Goal: Task Accomplishment & Management: Use online tool/utility

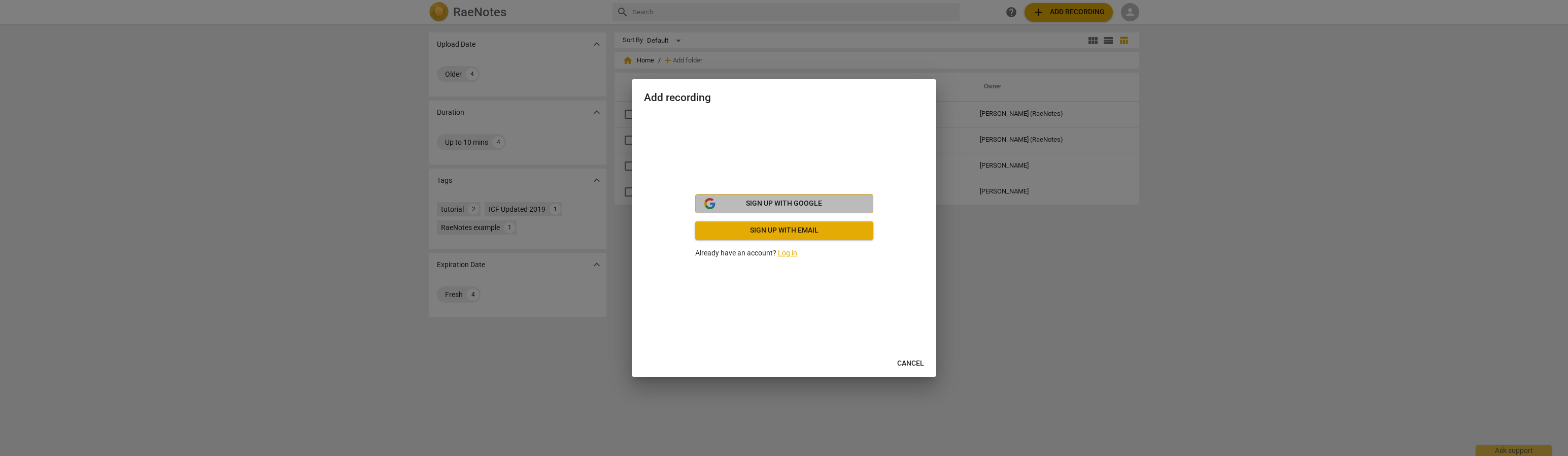
click at [800, 202] on span "Sign up with Google" at bounding box center [783, 203] width 76 height 10
click at [793, 203] on span "Sign up with Google" at bounding box center [783, 203] width 76 height 10
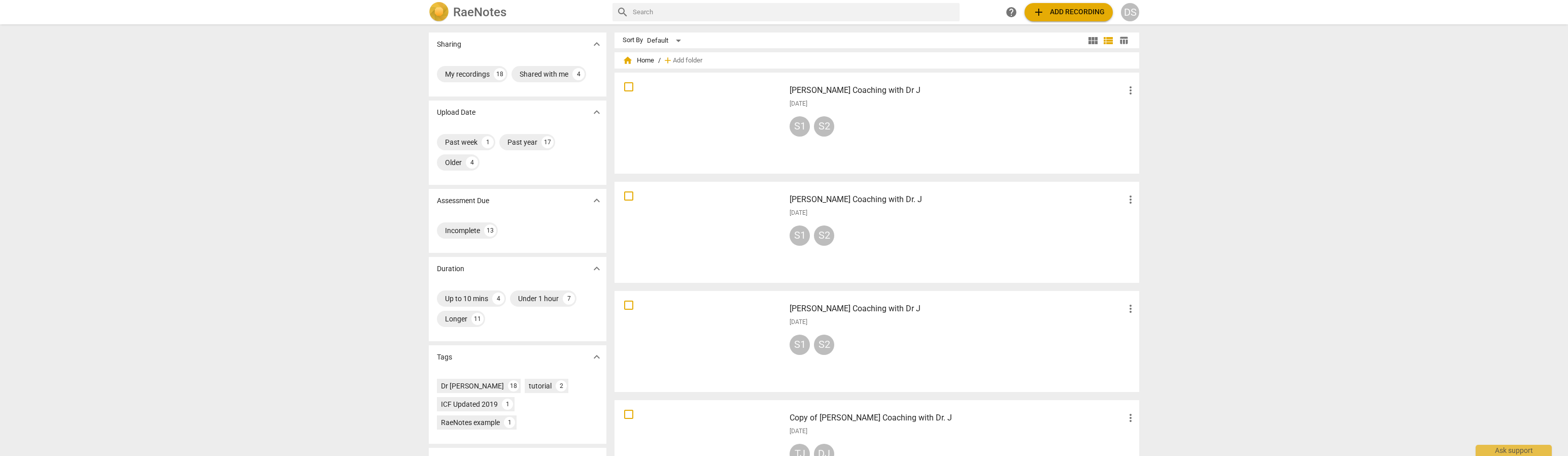
click at [723, 141] on div at bounding box center [699, 123] width 163 height 94
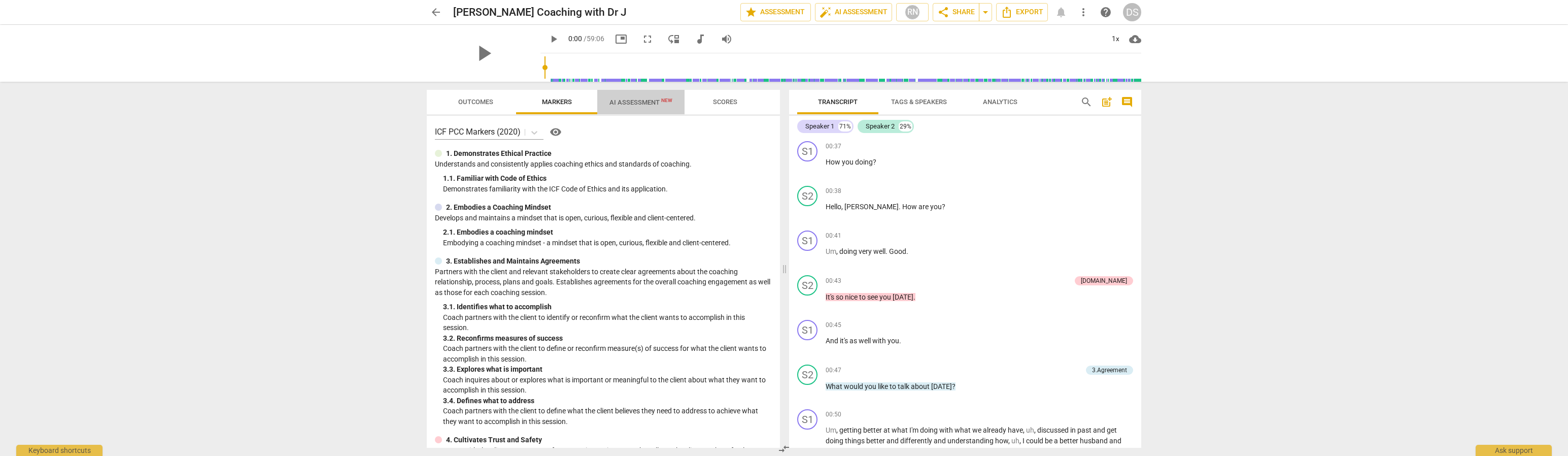
click at [636, 103] on span "AI Assessment New" at bounding box center [640, 102] width 63 height 8
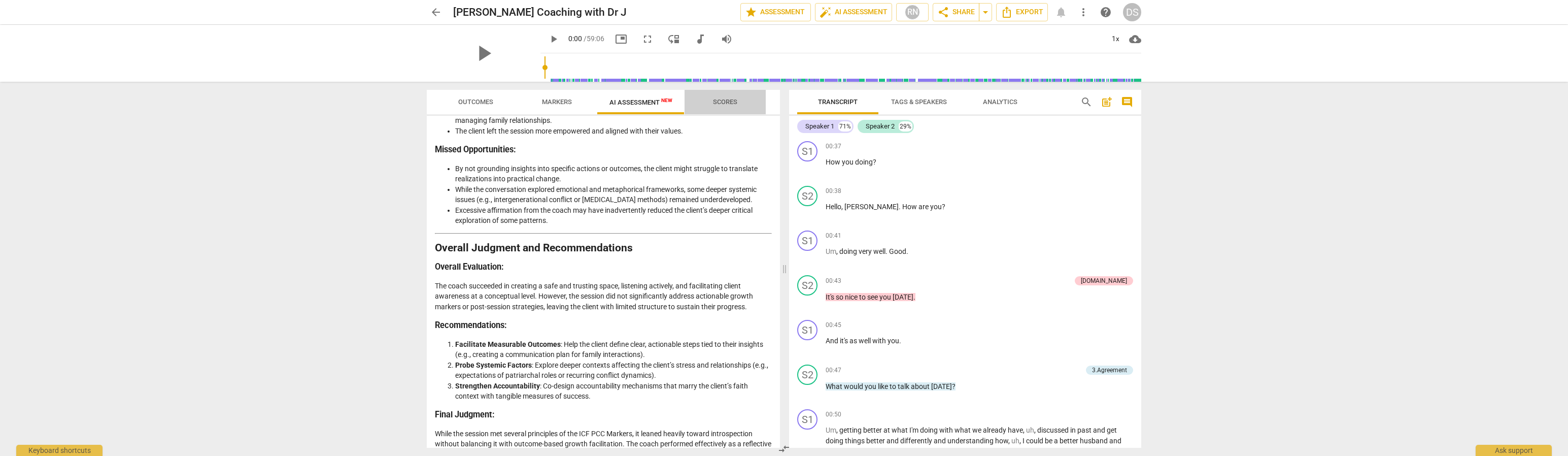
click at [721, 102] on span "Scores" at bounding box center [725, 102] width 24 height 8
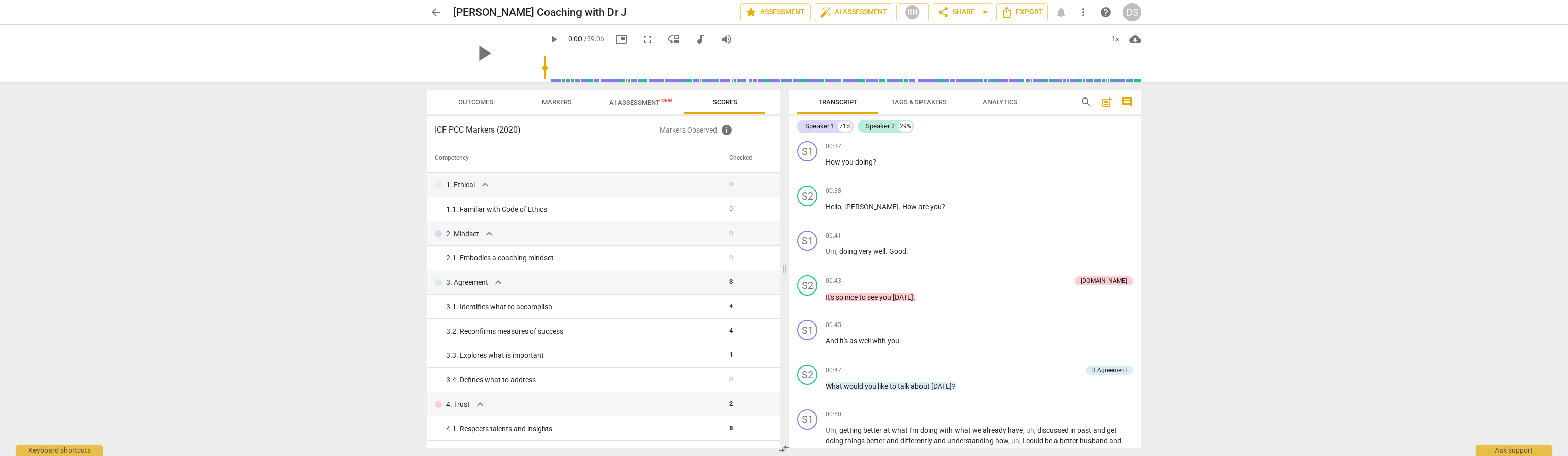
click at [635, 102] on span "AI Assessment New" at bounding box center [640, 102] width 63 height 8
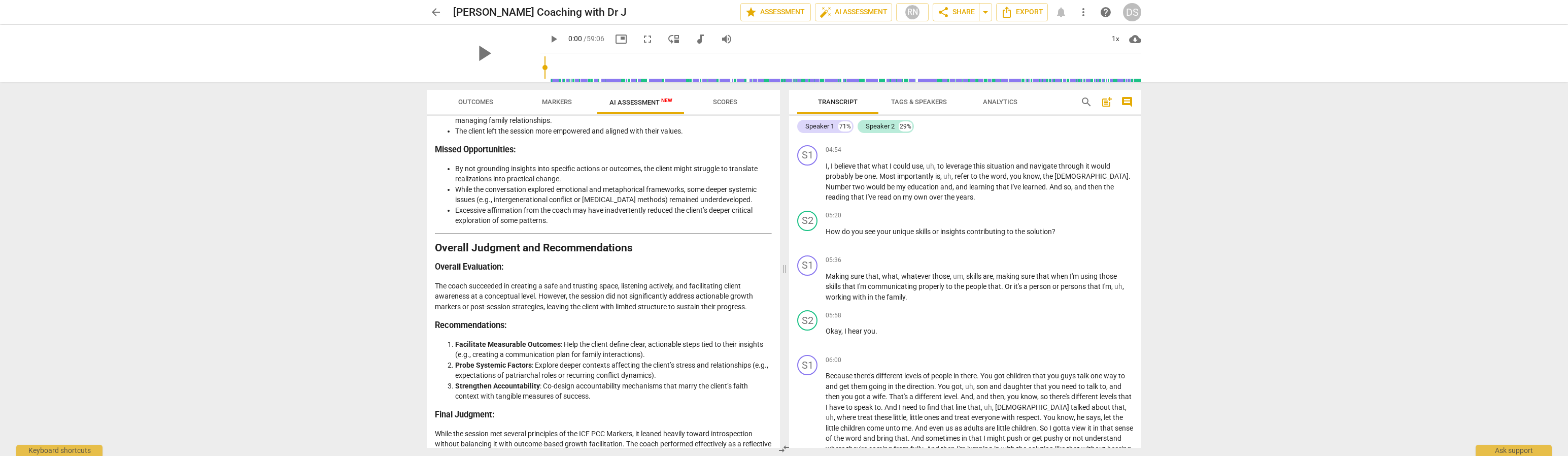
scroll to position [1035, 0]
click at [556, 100] on span "Markers" at bounding box center [556, 102] width 30 height 8
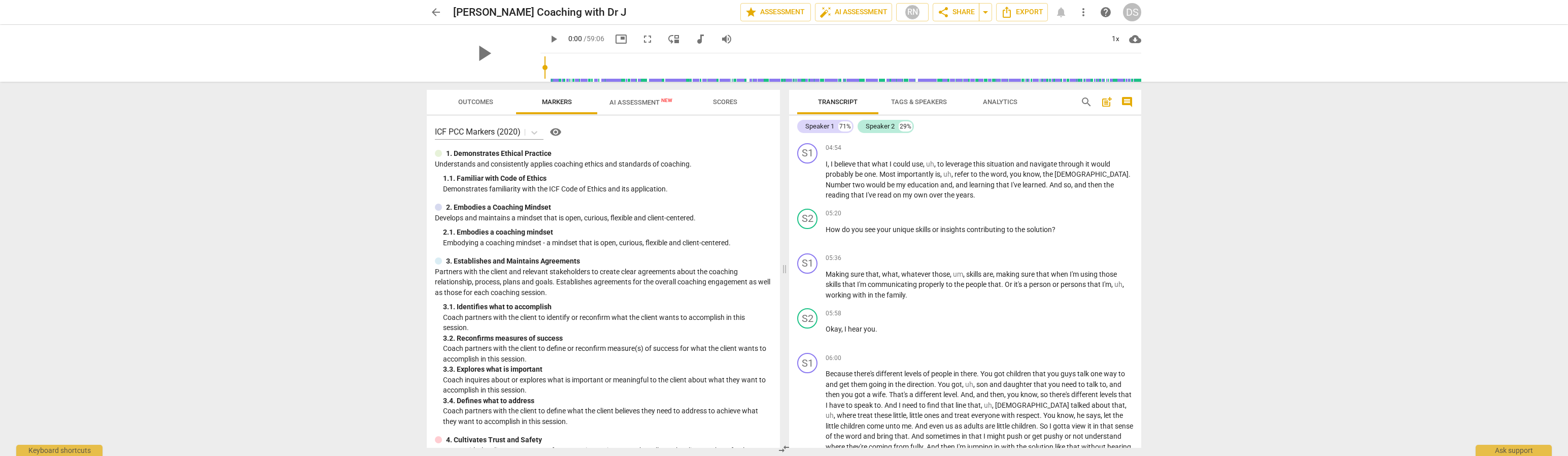
scroll to position [0, 0]
click at [467, 102] on span "Outcomes" at bounding box center [476, 102] width 35 height 8
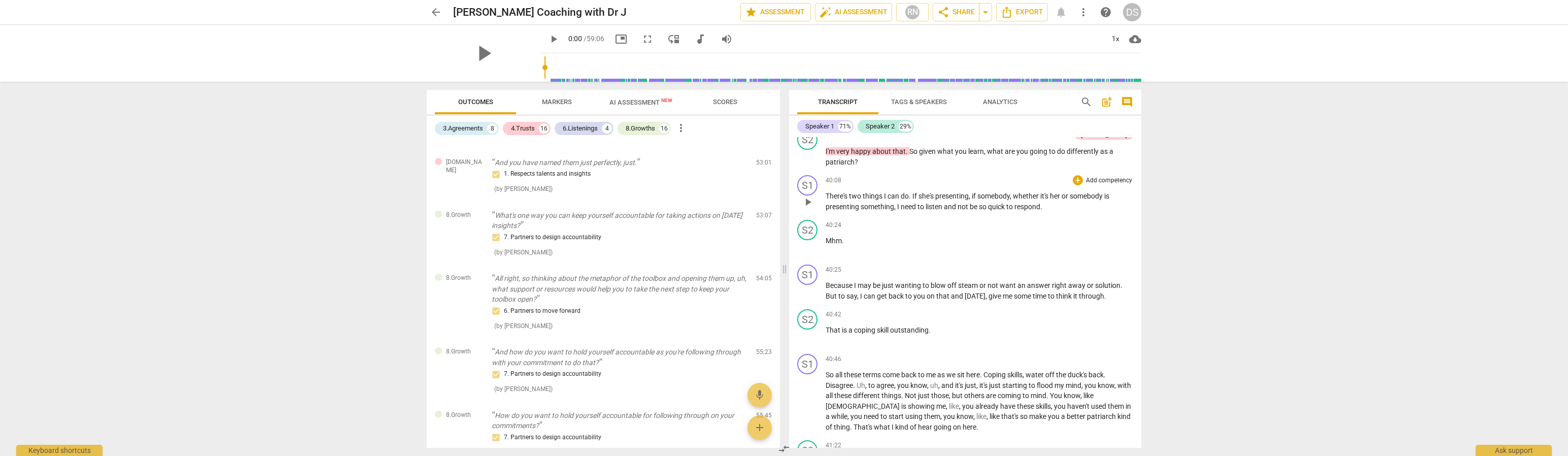
scroll to position [6275, 0]
click at [634, 102] on span "AI Assessment New" at bounding box center [640, 102] width 63 height 8
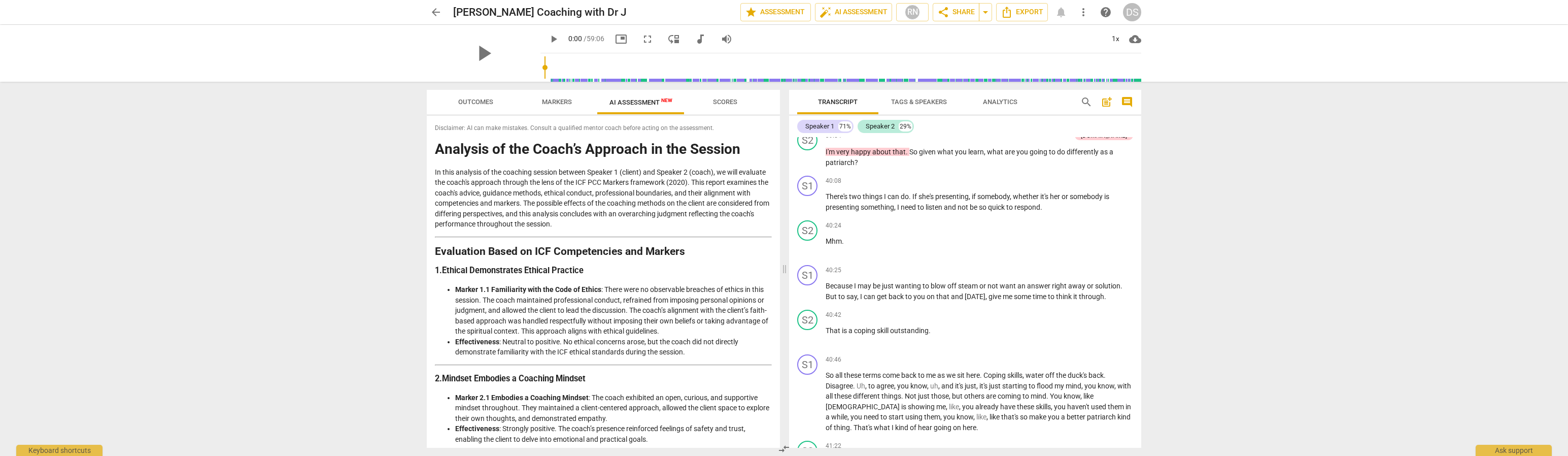
scroll to position [0, 0]
click at [556, 105] on span "Markers" at bounding box center [556, 102] width 30 height 8
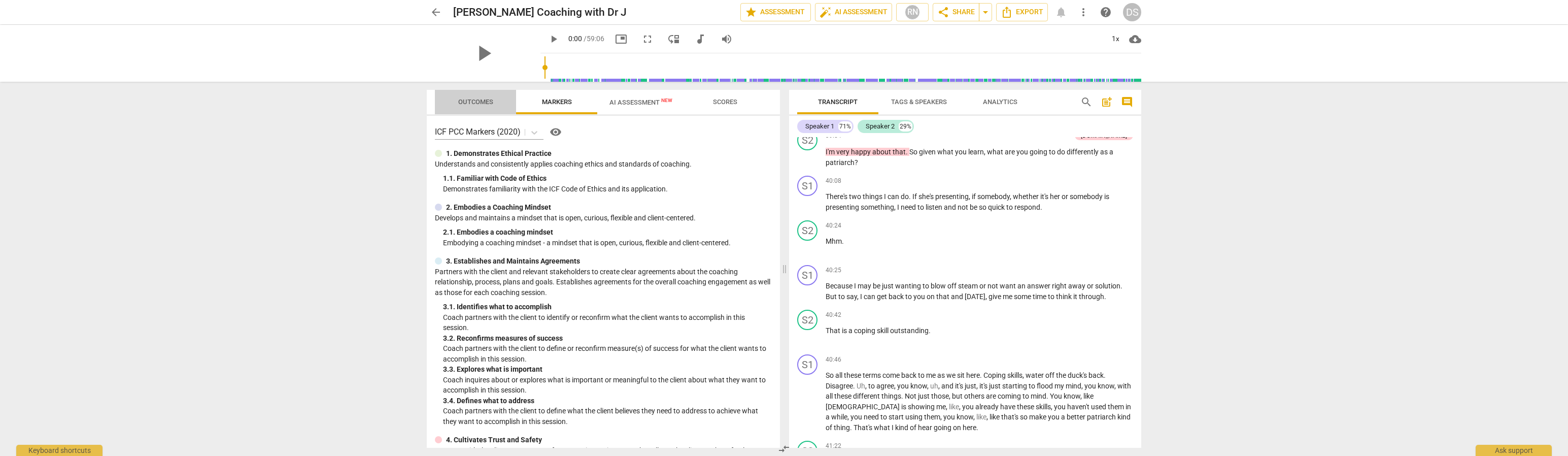
click at [484, 105] on span "Outcomes" at bounding box center [476, 102] width 35 height 8
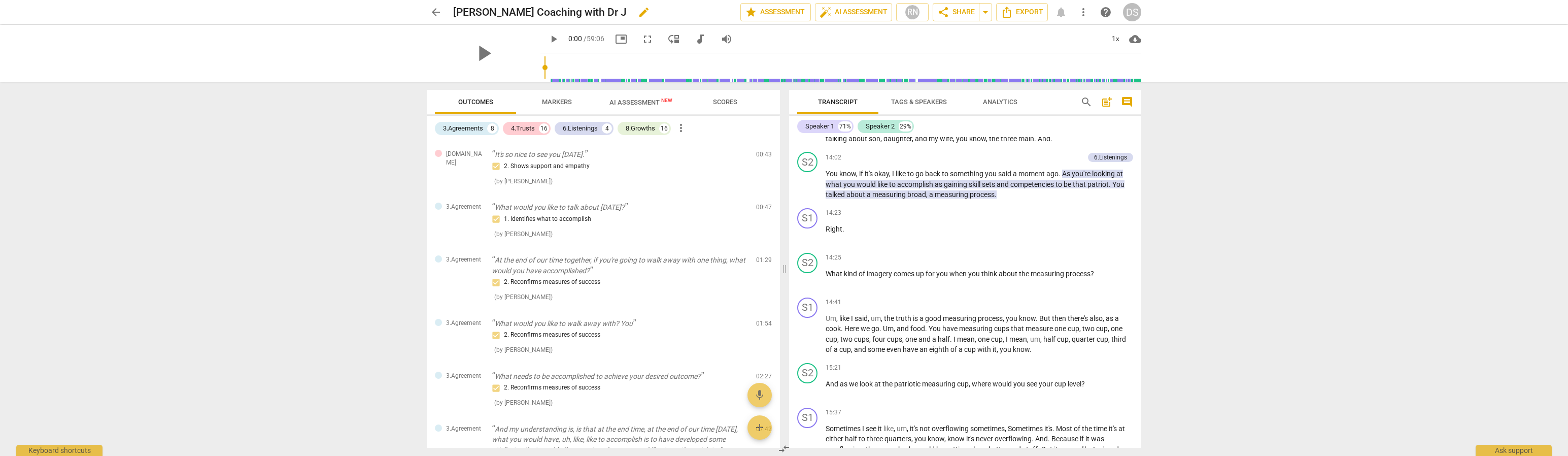
scroll to position [9, 0]
